Goal: Task Accomplishment & Management: Complete application form

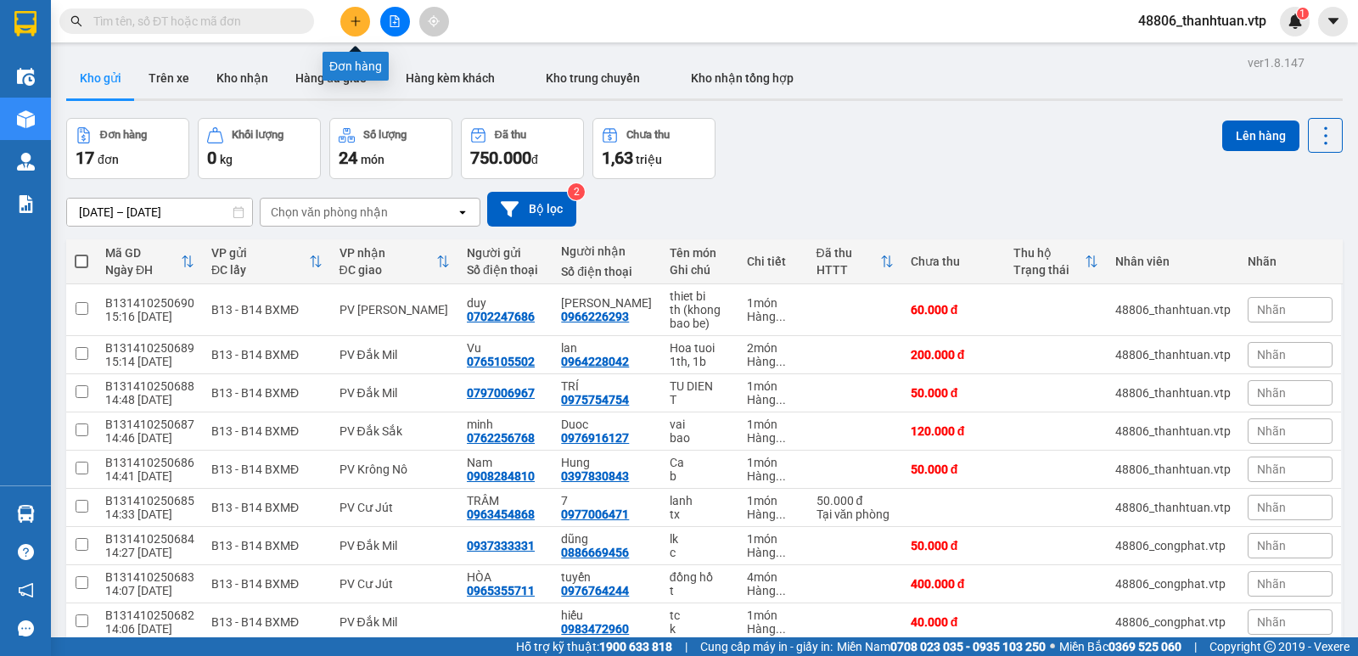
click at [344, 19] on button at bounding box center [355, 22] width 30 height 30
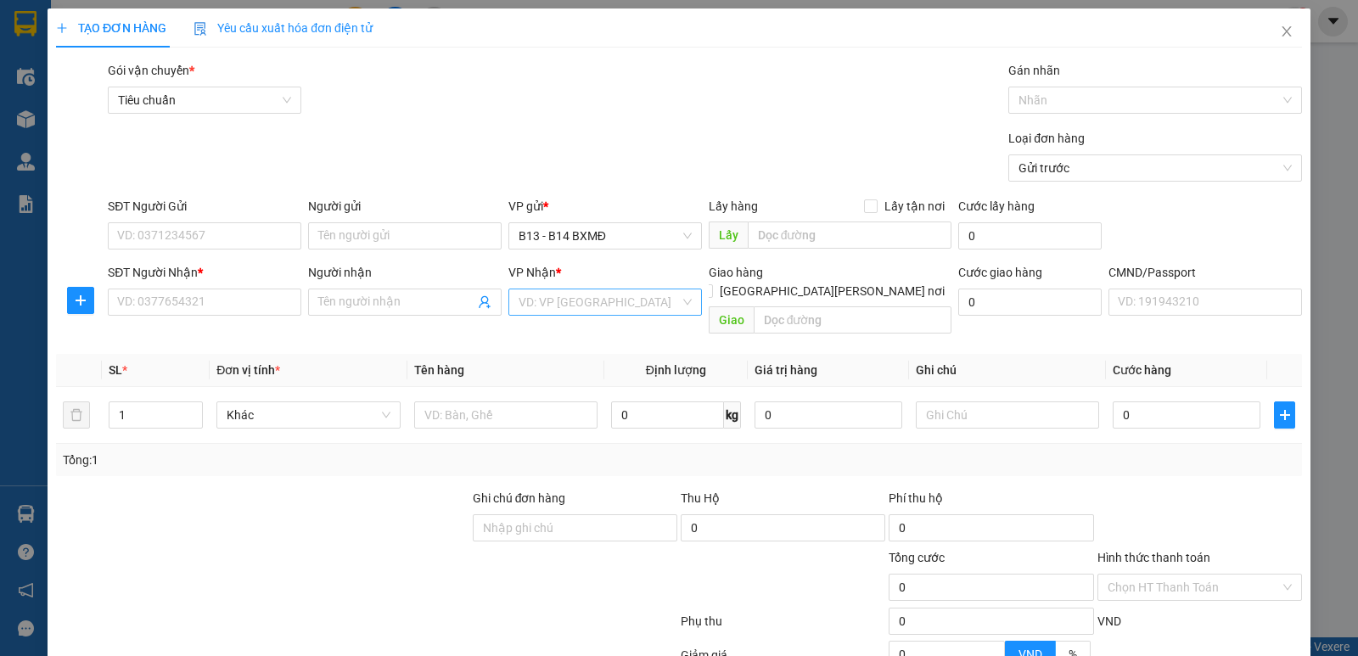
click at [641, 312] on input "search" at bounding box center [599, 301] width 161 height 25
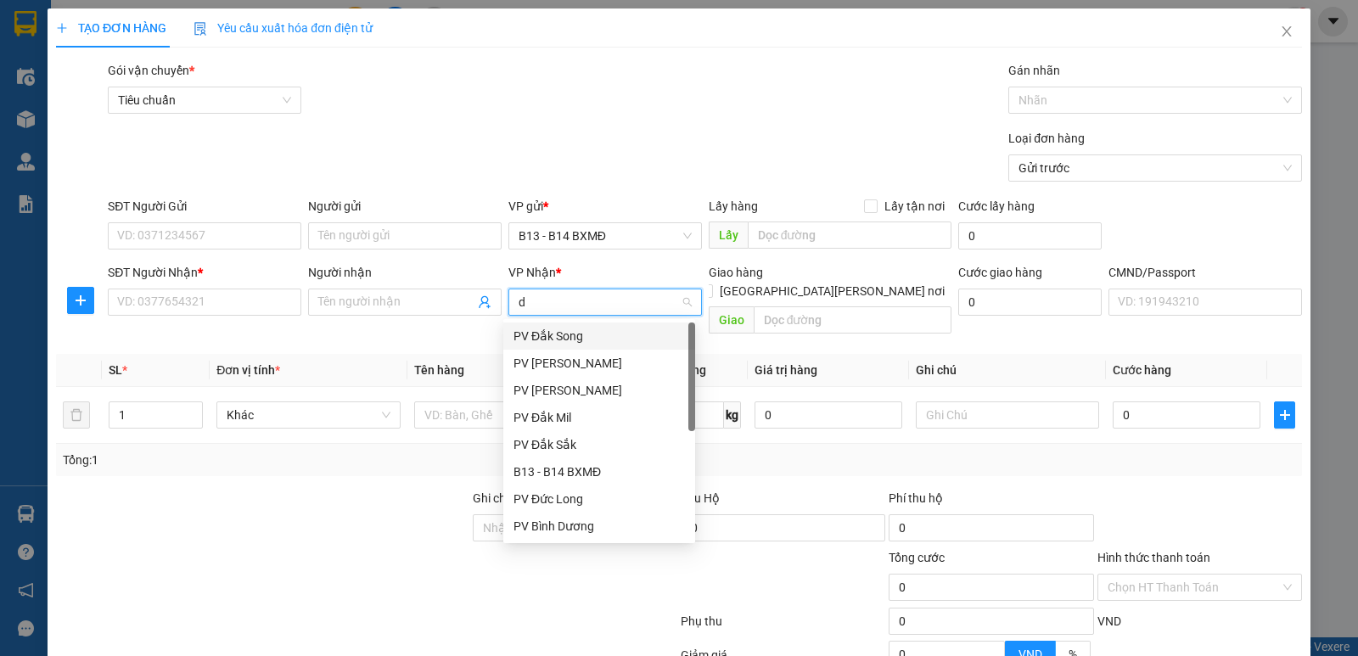
type input "dm"
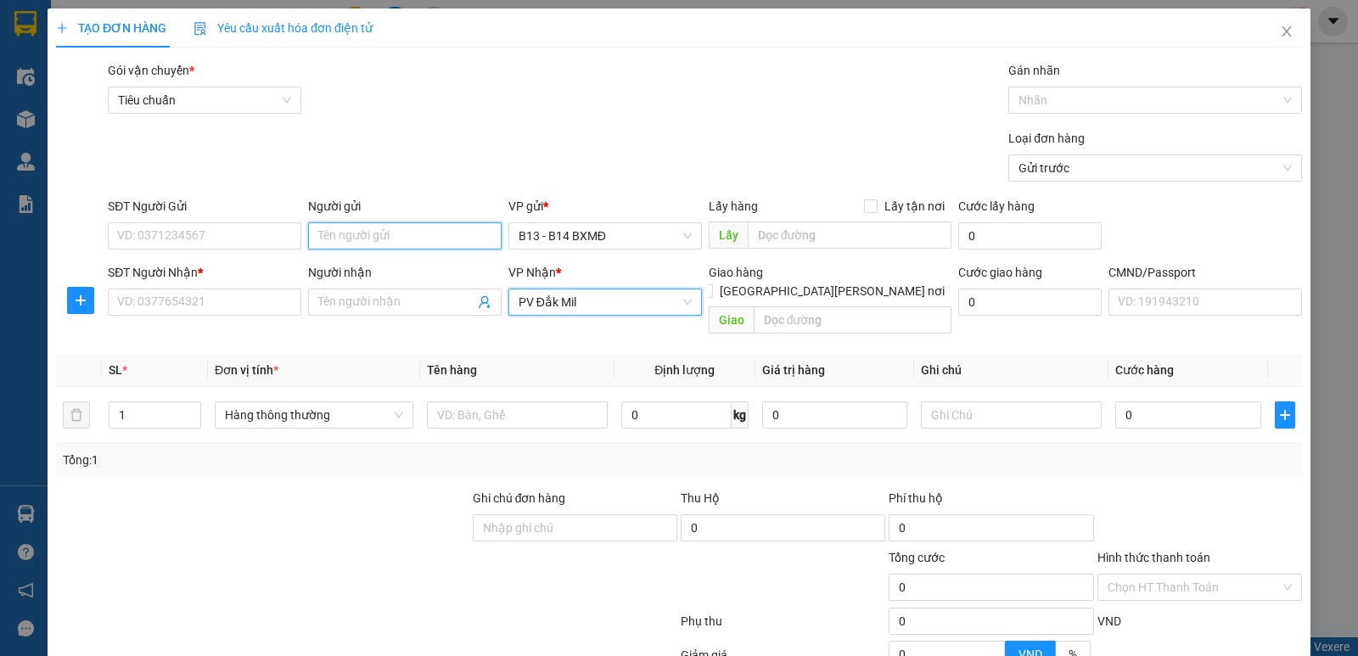
click at [439, 235] on input "Người gửi" at bounding box center [405, 235] width 194 height 27
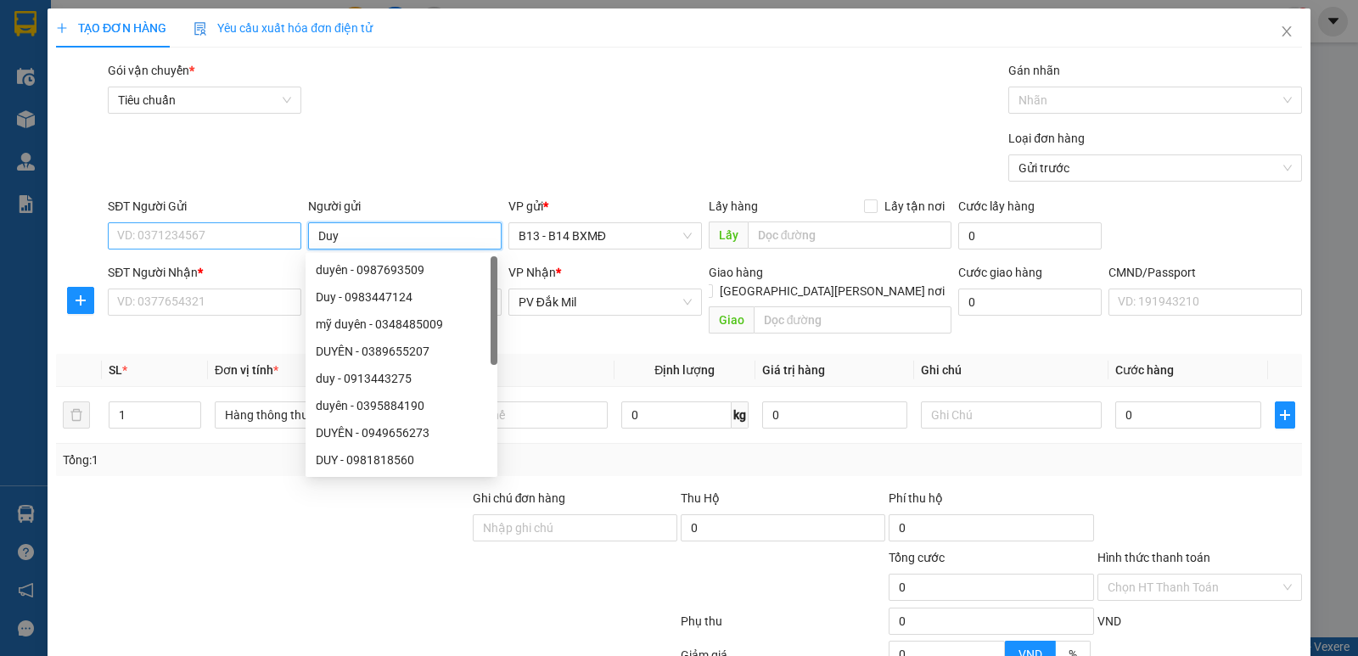
type input "Duy"
click at [198, 233] on input "SĐT Người Gửi" at bounding box center [205, 235] width 194 height 27
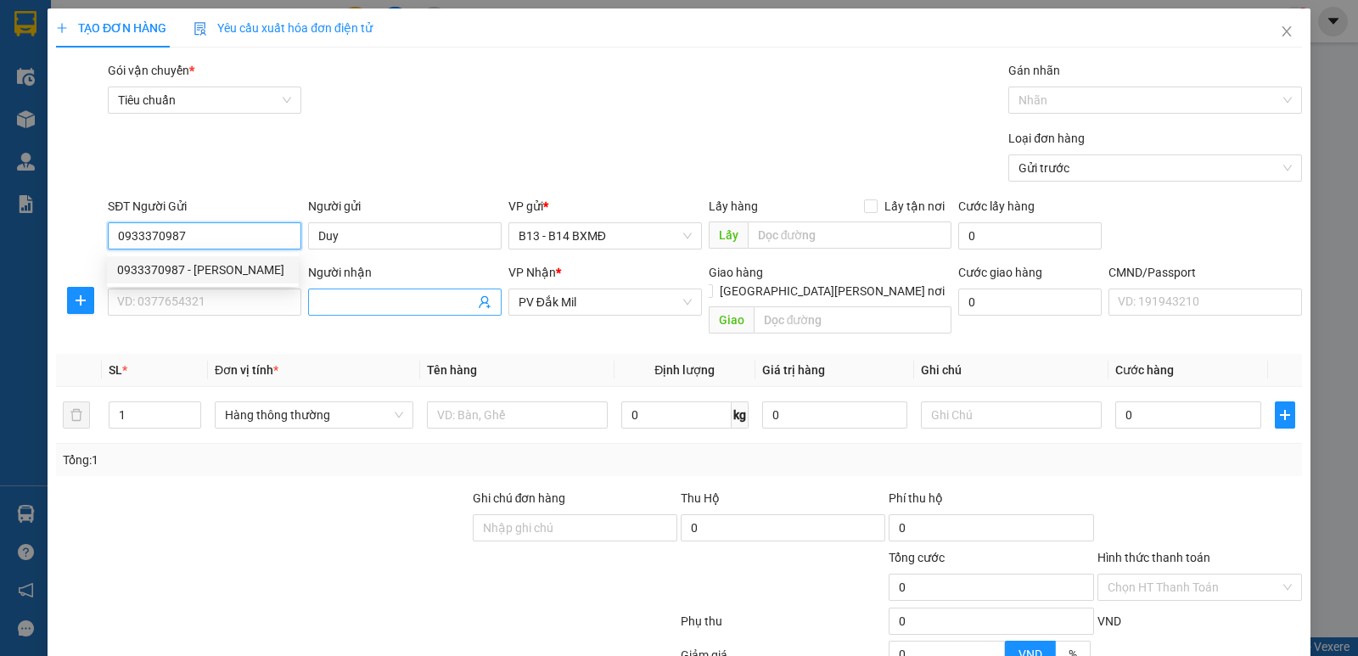
type input "0933370987"
click at [402, 301] on input "Người nhận" at bounding box center [396, 302] width 156 height 19
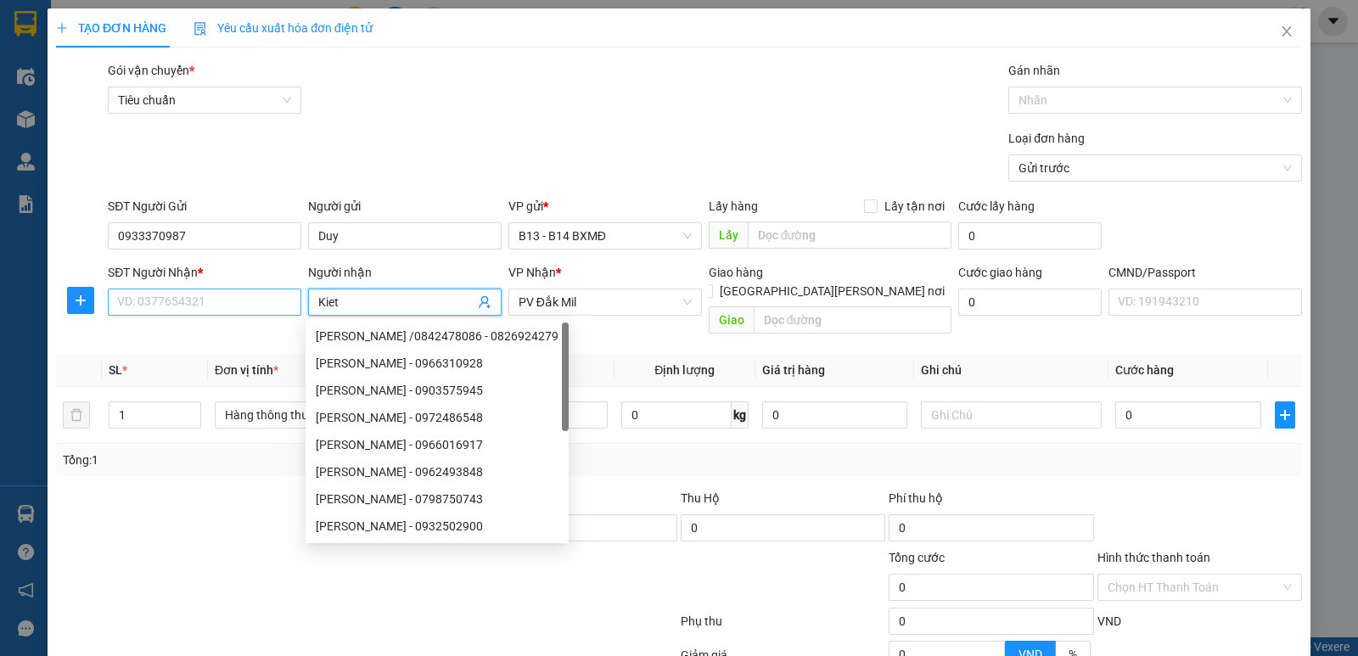
type input "Kiet"
click at [212, 303] on input "SĐT Người Nhận *" at bounding box center [205, 302] width 194 height 27
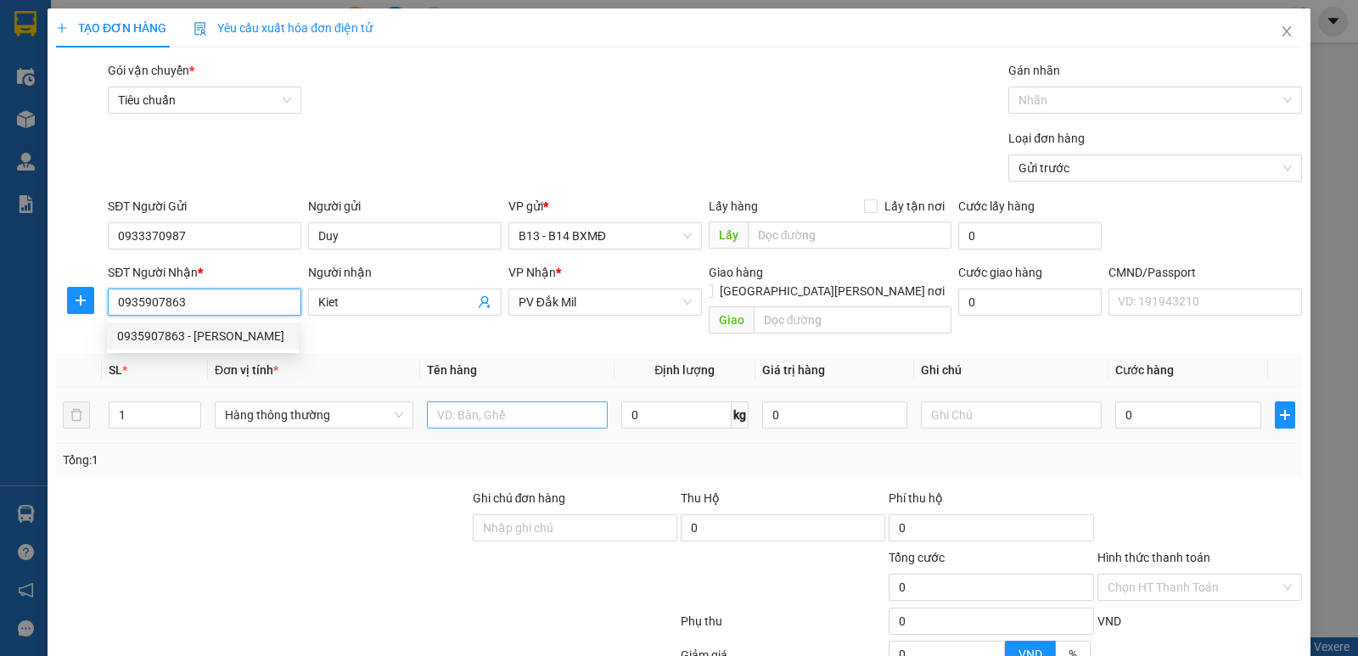
type input "0935907863"
click at [509, 402] on input "text" at bounding box center [517, 415] width 181 height 27
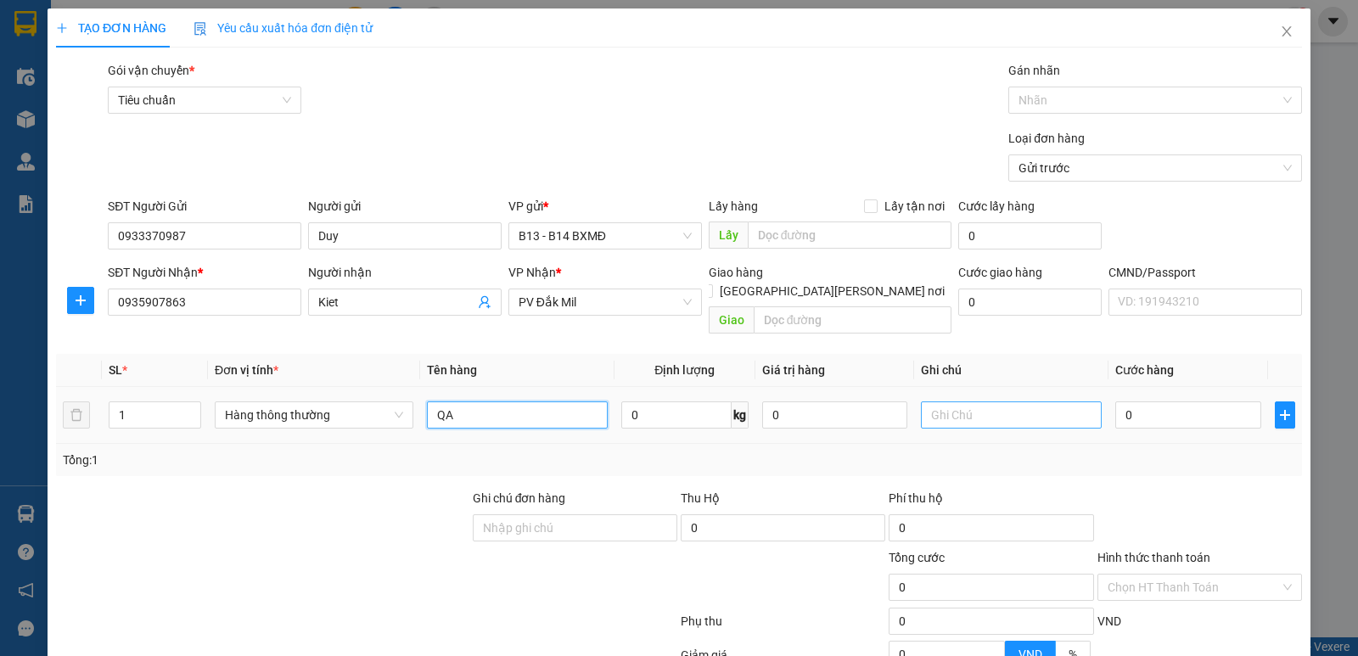
type input "QA"
click at [958, 402] on input "text" at bounding box center [1011, 415] width 181 height 27
type input "c"
click at [1132, 402] on input "0" at bounding box center [1188, 415] width 145 height 27
type input "4"
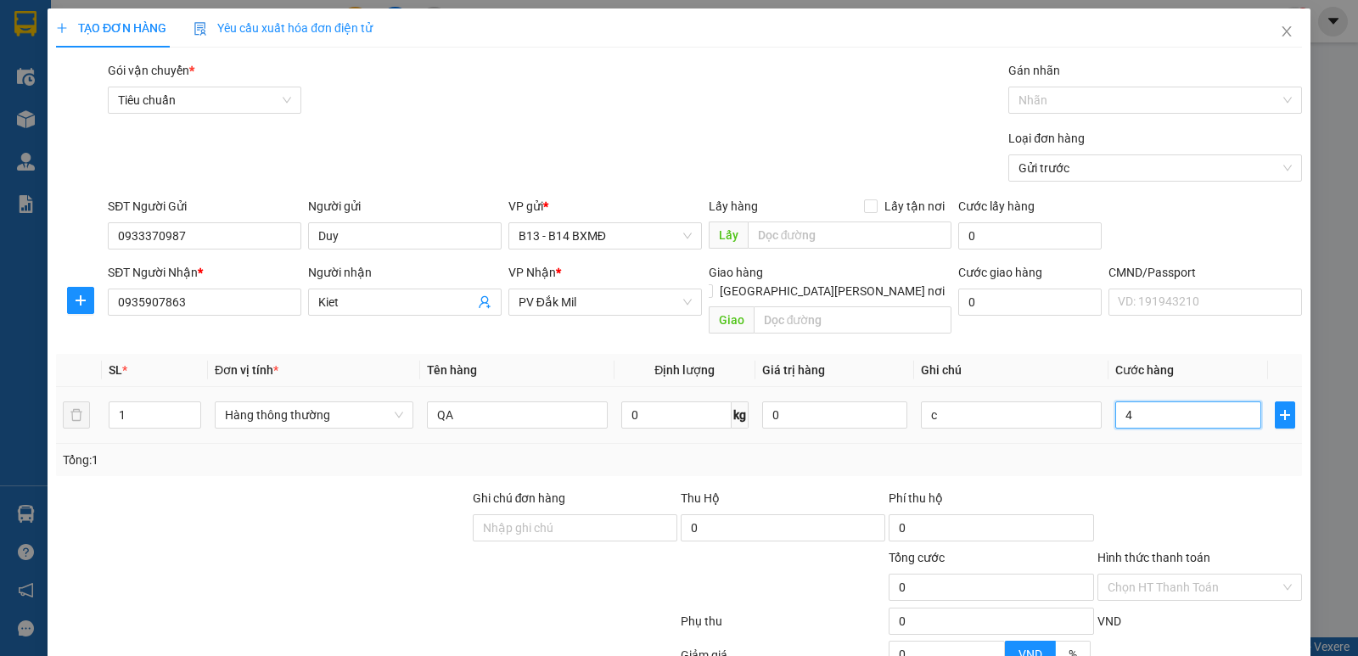
type input "4"
type input "40"
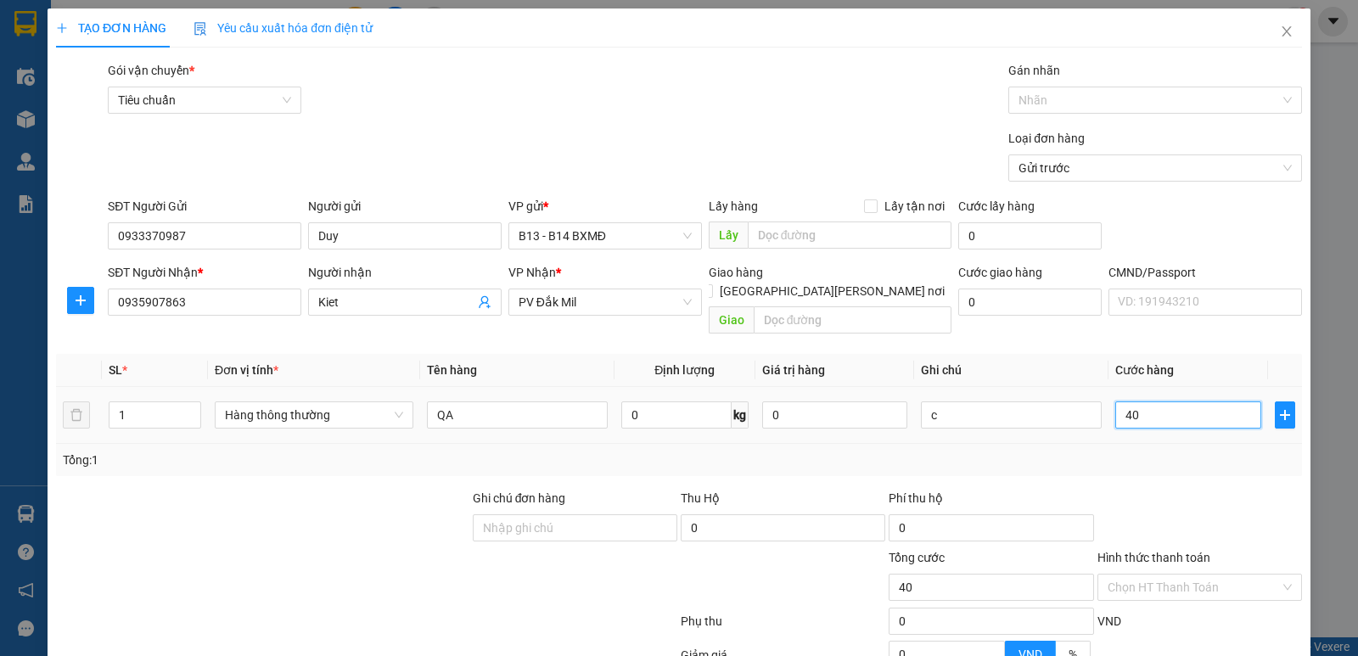
type input "400"
type input "4.000"
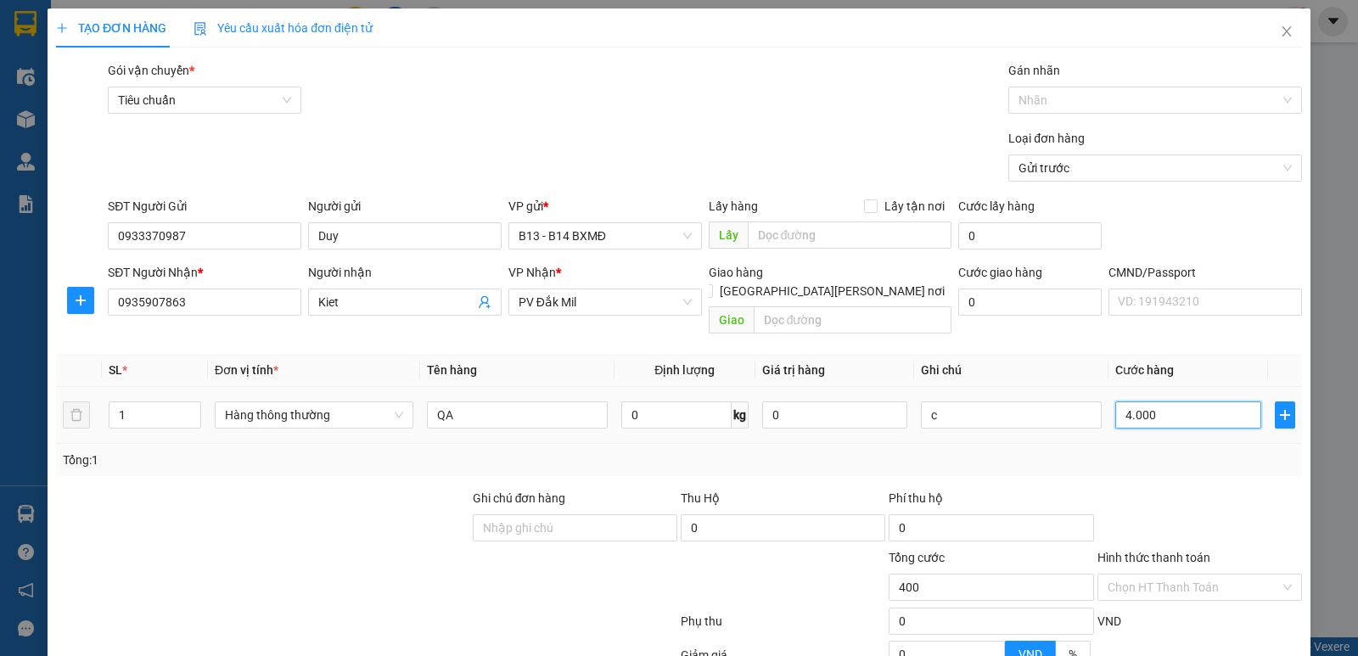
type input "4.000"
type input "40.000"
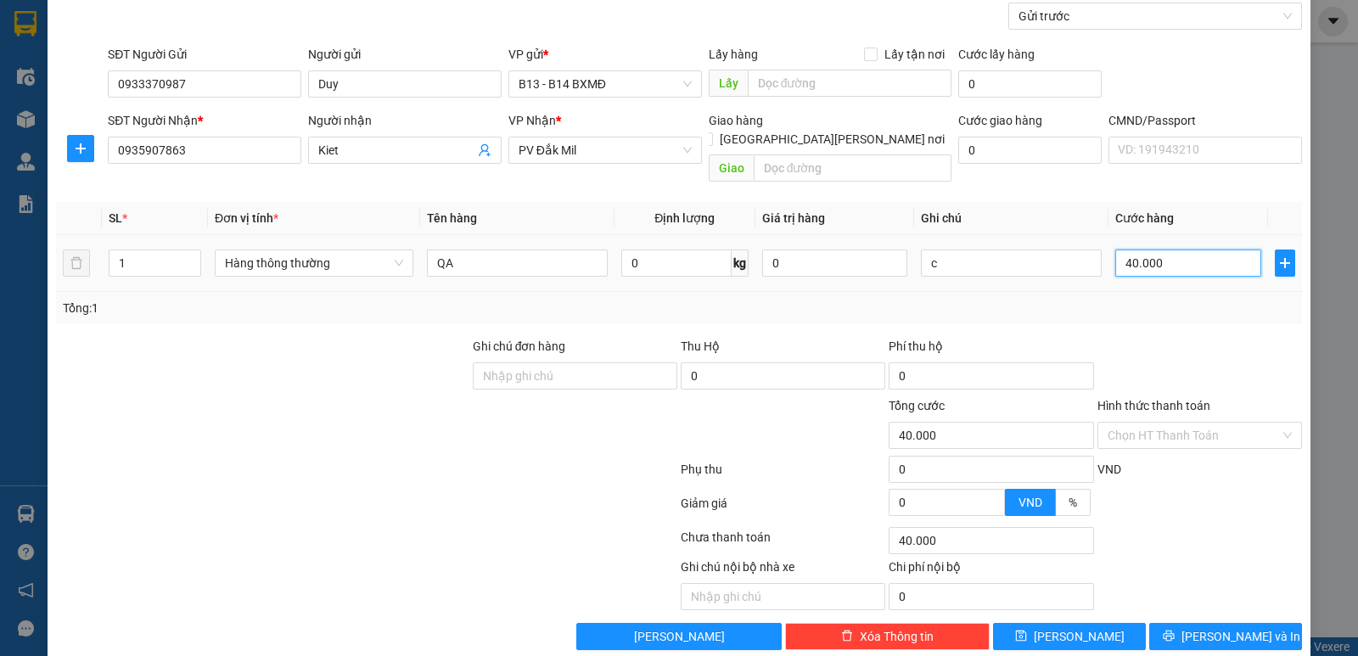
scroll to position [160, 0]
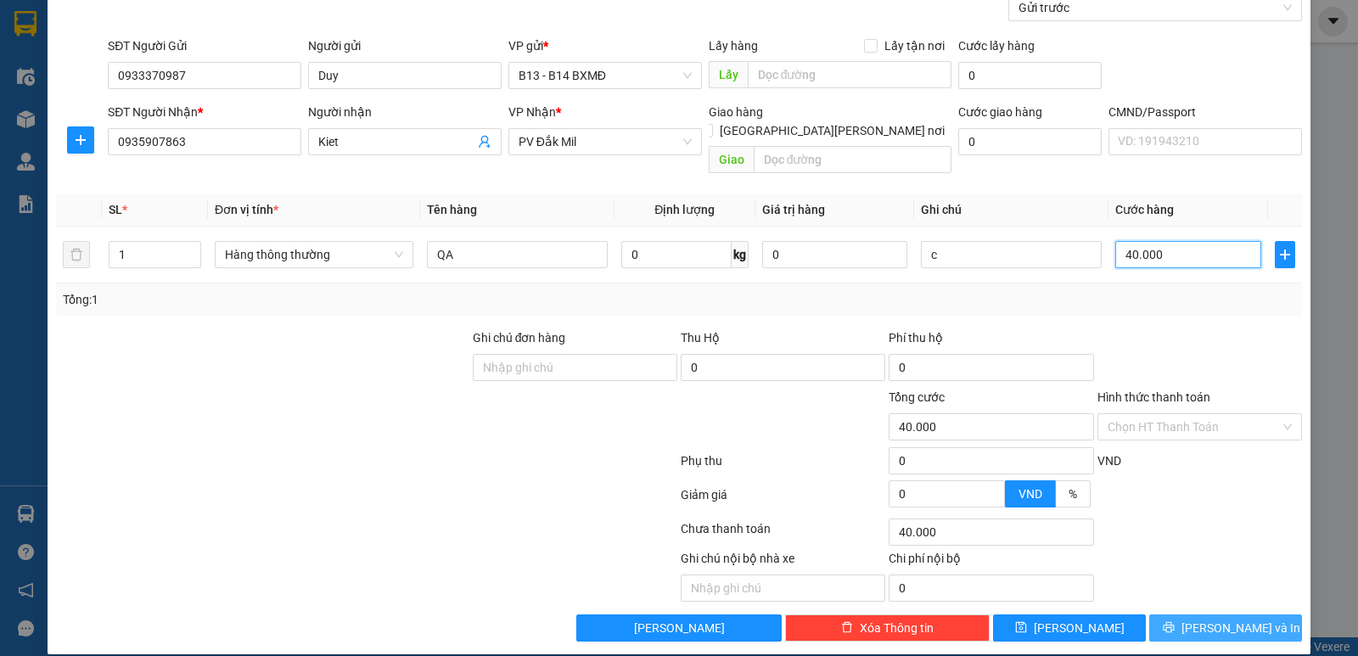
type input "40.000"
click at [1228, 619] on span "[PERSON_NAME] và In" at bounding box center [1241, 628] width 119 height 19
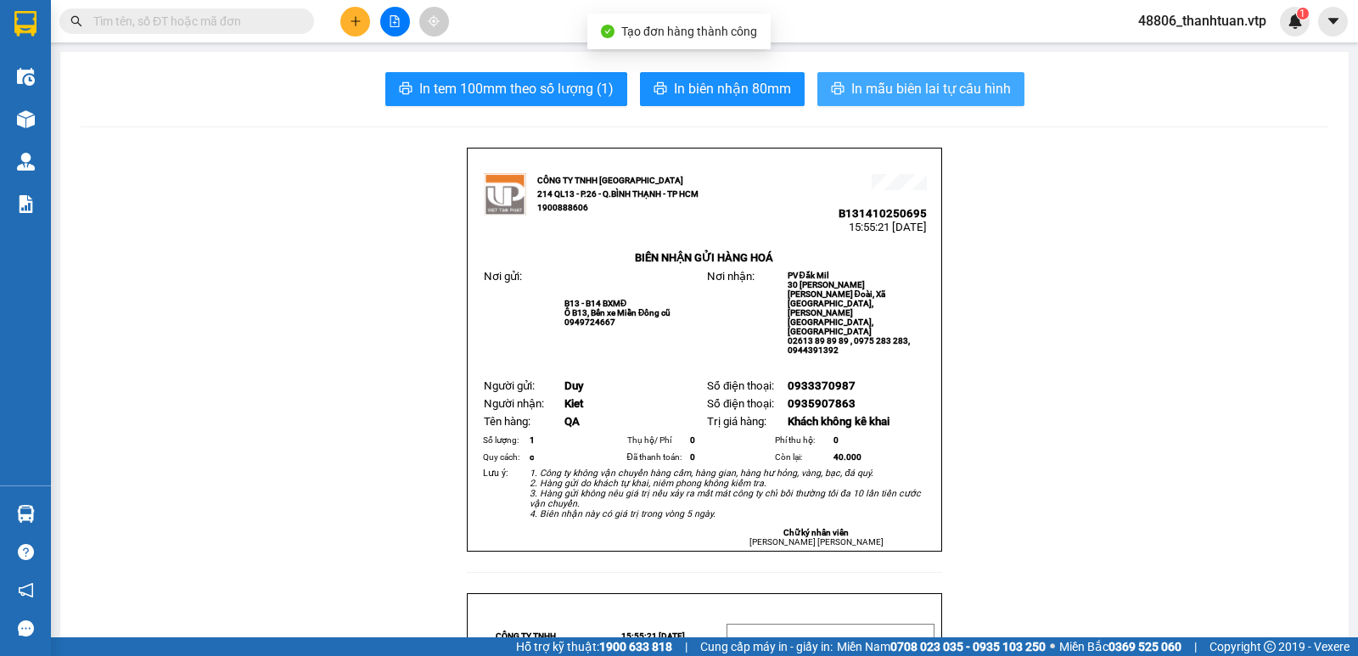
click at [909, 87] on span "In mẫu biên lai tự cấu hình" at bounding box center [932, 88] width 160 height 21
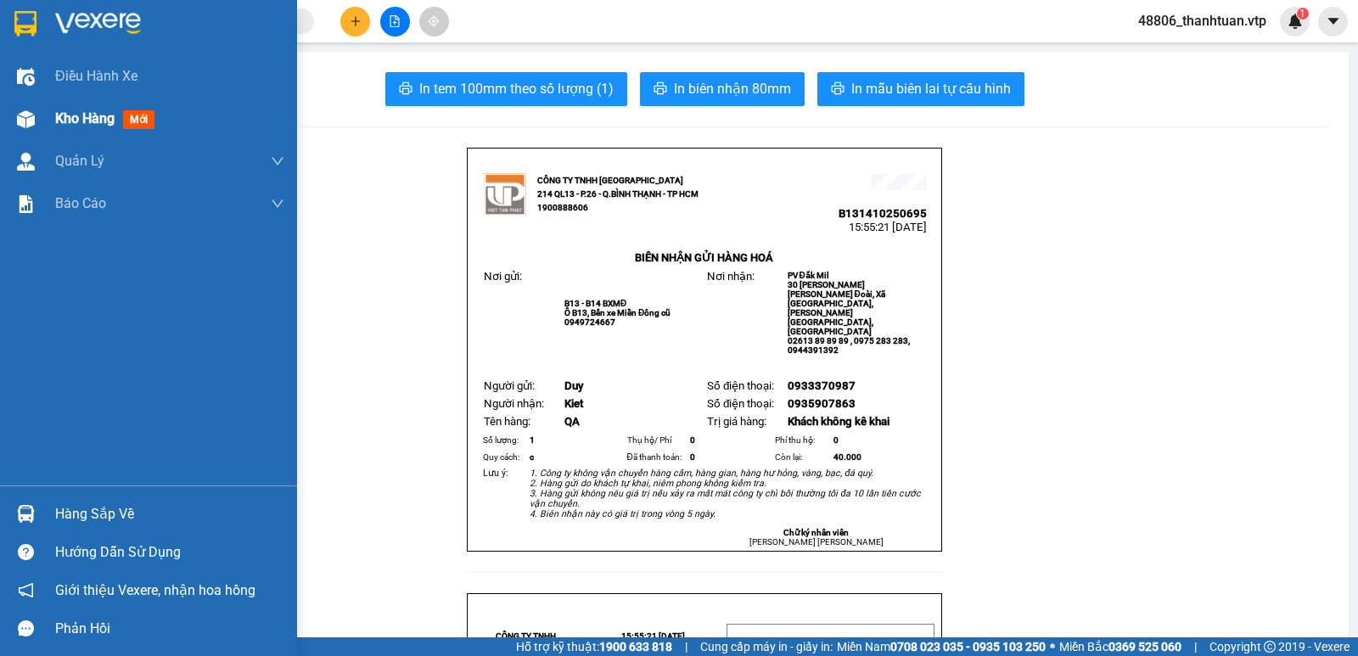
drag, startPoint x: 65, startPoint y: 117, endPoint x: 115, endPoint y: 128, distance: 51.3
click at [67, 119] on span "Kho hàng" at bounding box center [84, 118] width 59 height 16
